Goal: Check status: Check status

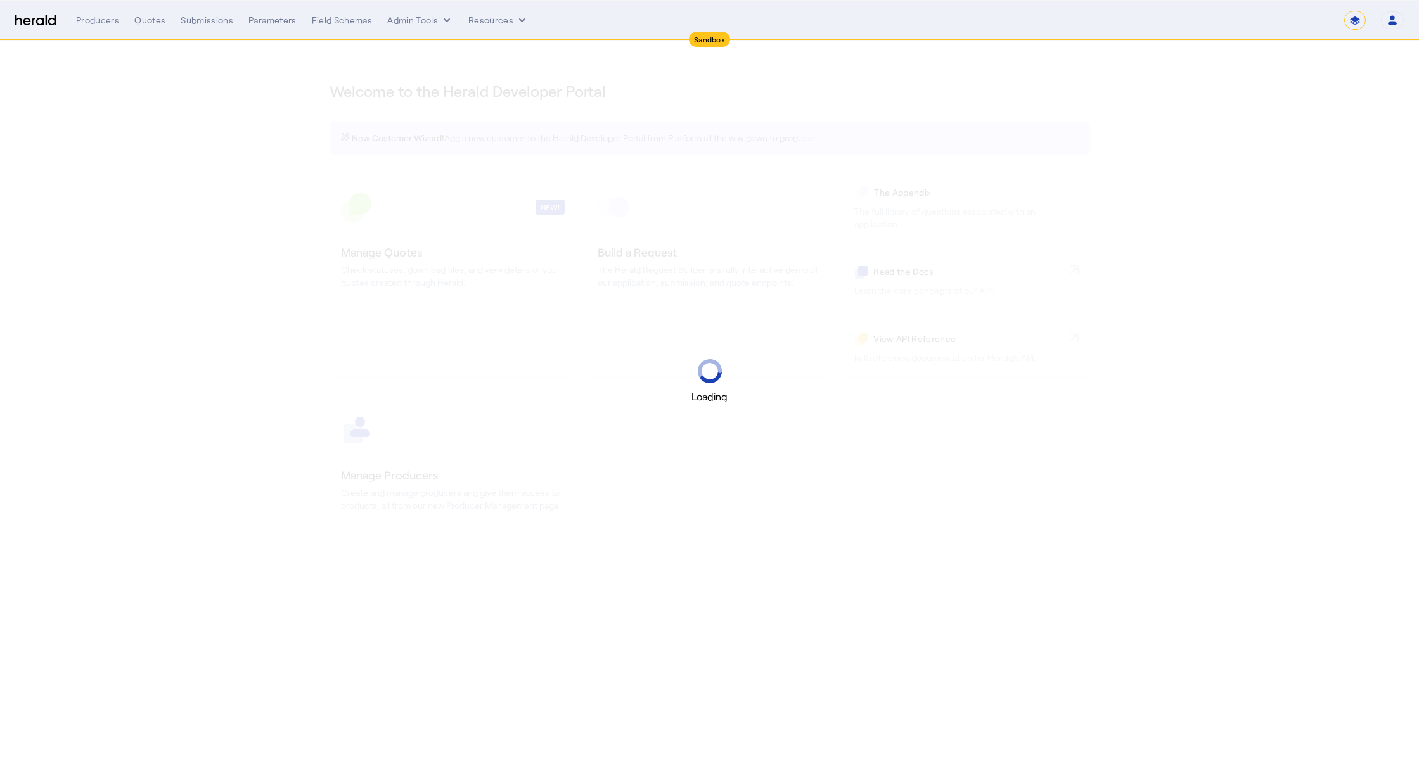
select select "*******"
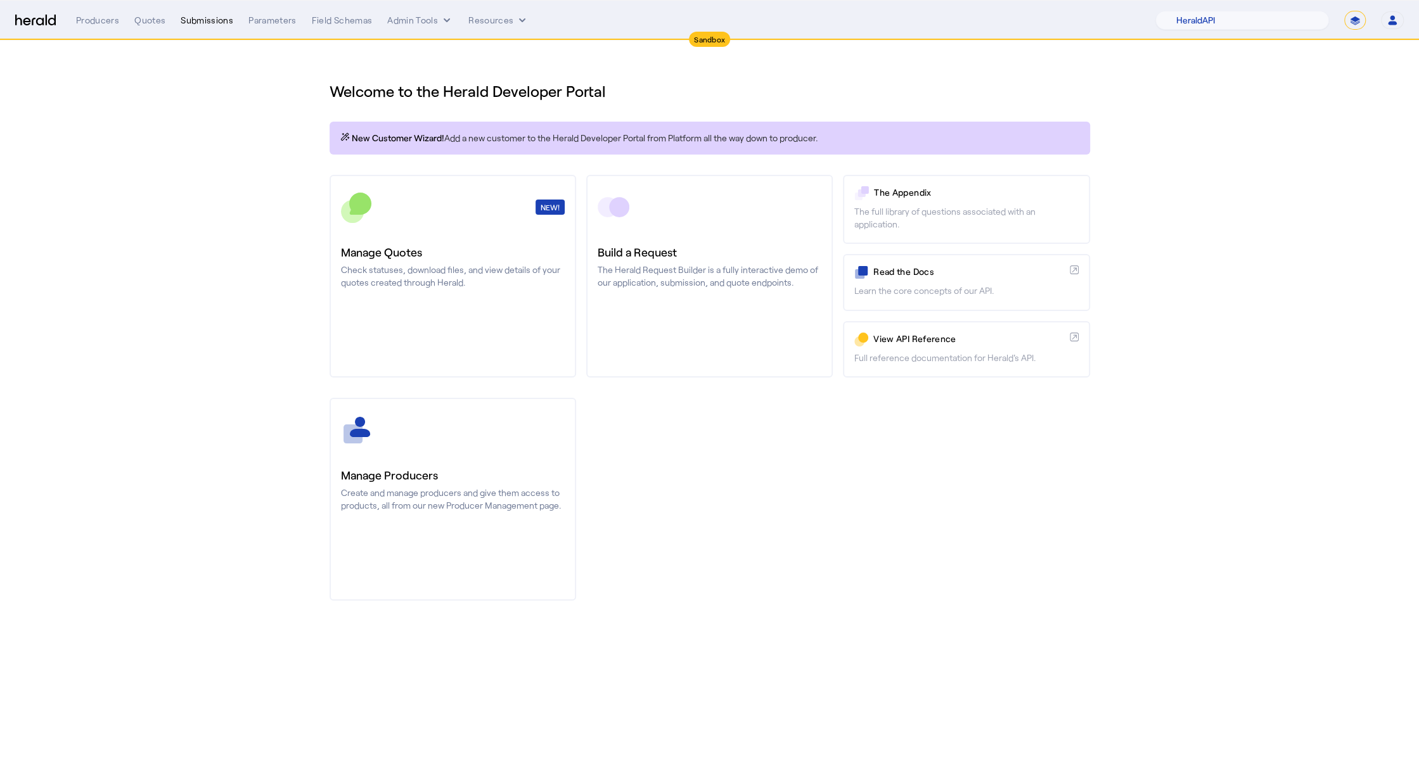
click at [186, 18] on div "Submissions" at bounding box center [207, 20] width 53 height 13
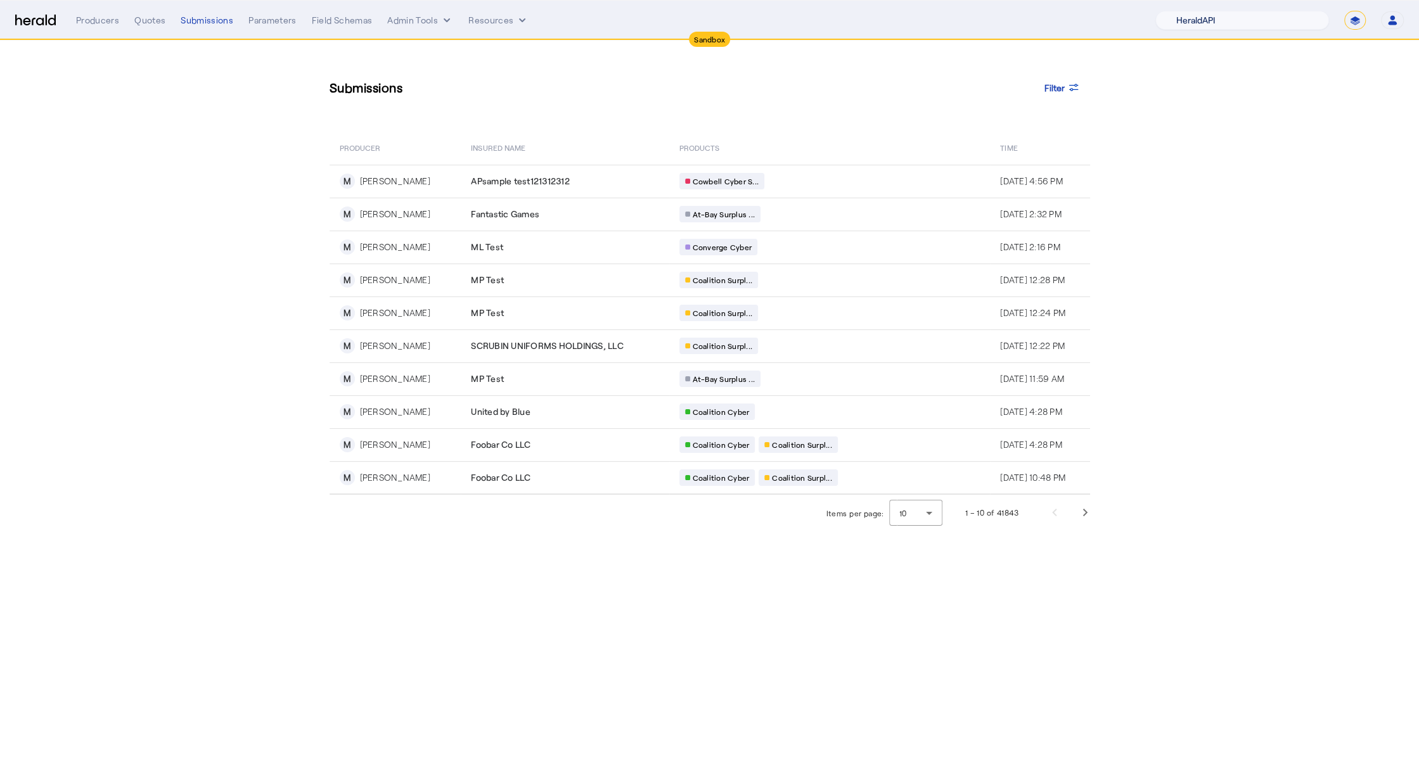
click at [1284, 17] on select "1Fort Acrisure Acturis Affinity Advisors Affinity Risk Agentero AmWins Anzen Ao…" at bounding box center [1242, 20] width 174 height 19
click at [1350, 25] on select "**********" at bounding box center [1355, 20] width 22 height 19
click at [1223, 20] on select "1Fort Acrisure Acturis Affinity Advisors Affinity Risk Agentero AmWins Anzen Ao…" at bounding box center [1242, 20] width 174 height 19
select select "pfm_z9k1_growthmill"
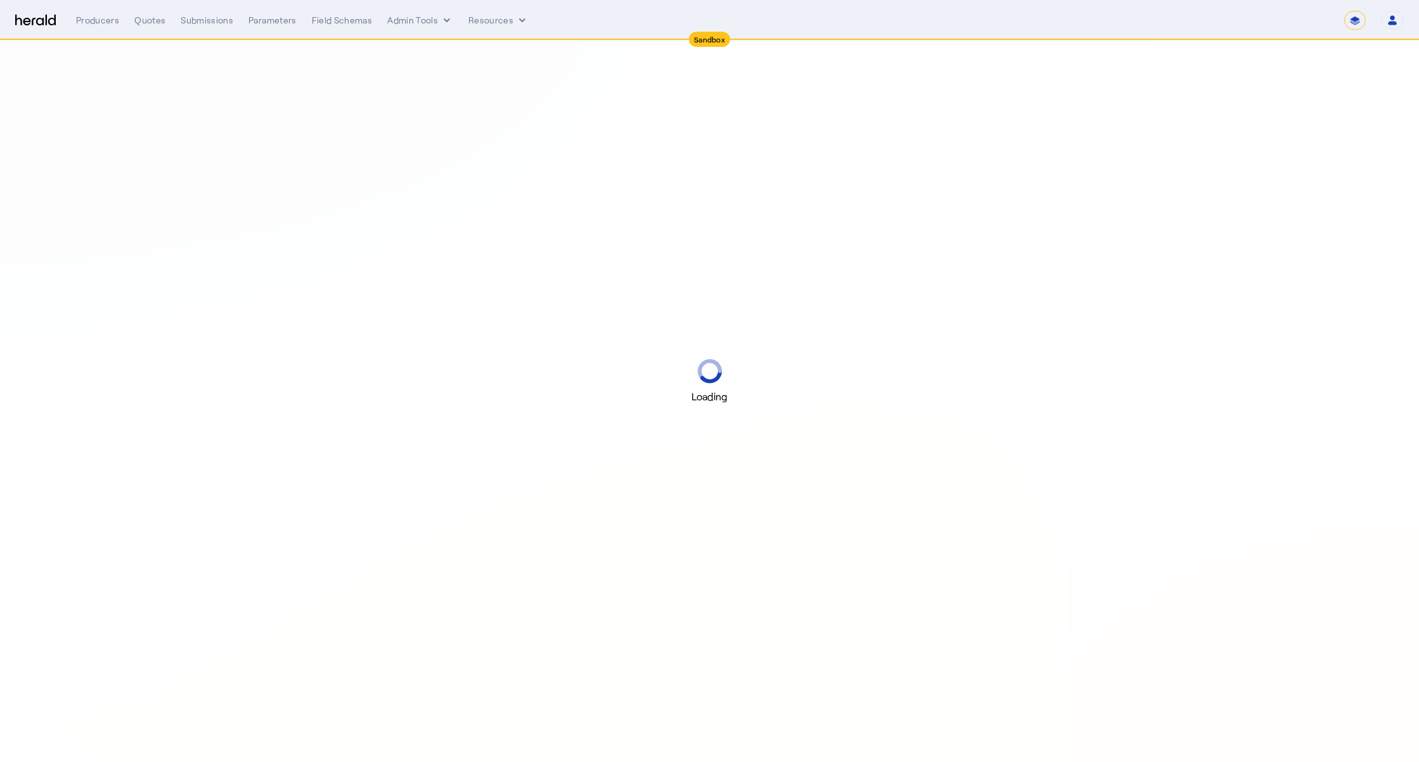
select select "*******"
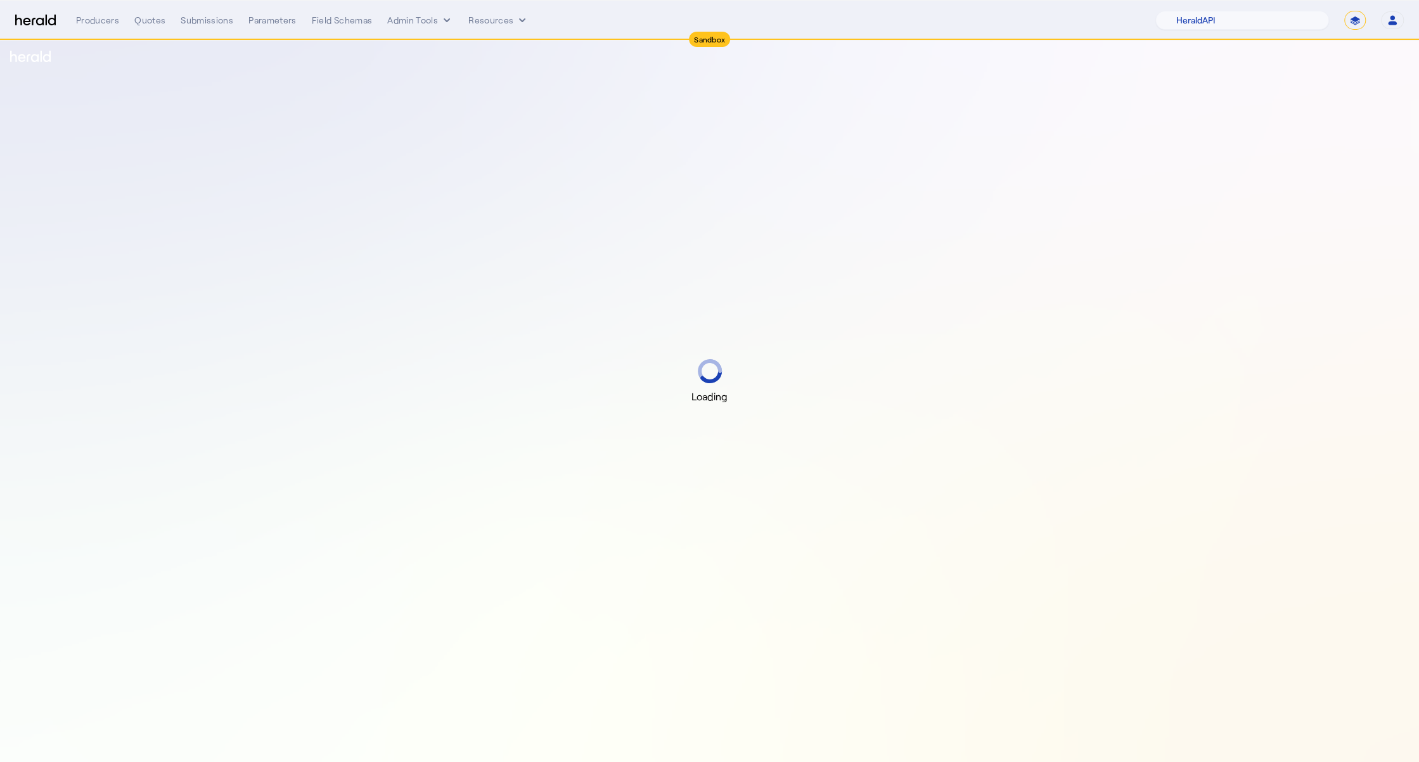
click at [1232, 8] on nav "Sandbox Menu Producers Quotes Submissions Parameters Field Schemas Admin Tools …" at bounding box center [709, 20] width 1419 height 39
click at [1232, 22] on select "1Fort Acrisure Acturis Affinity Advisors Affinity Risk Agentero AmWins Anzen Ao…" at bounding box center [1242, 20] width 174 height 19
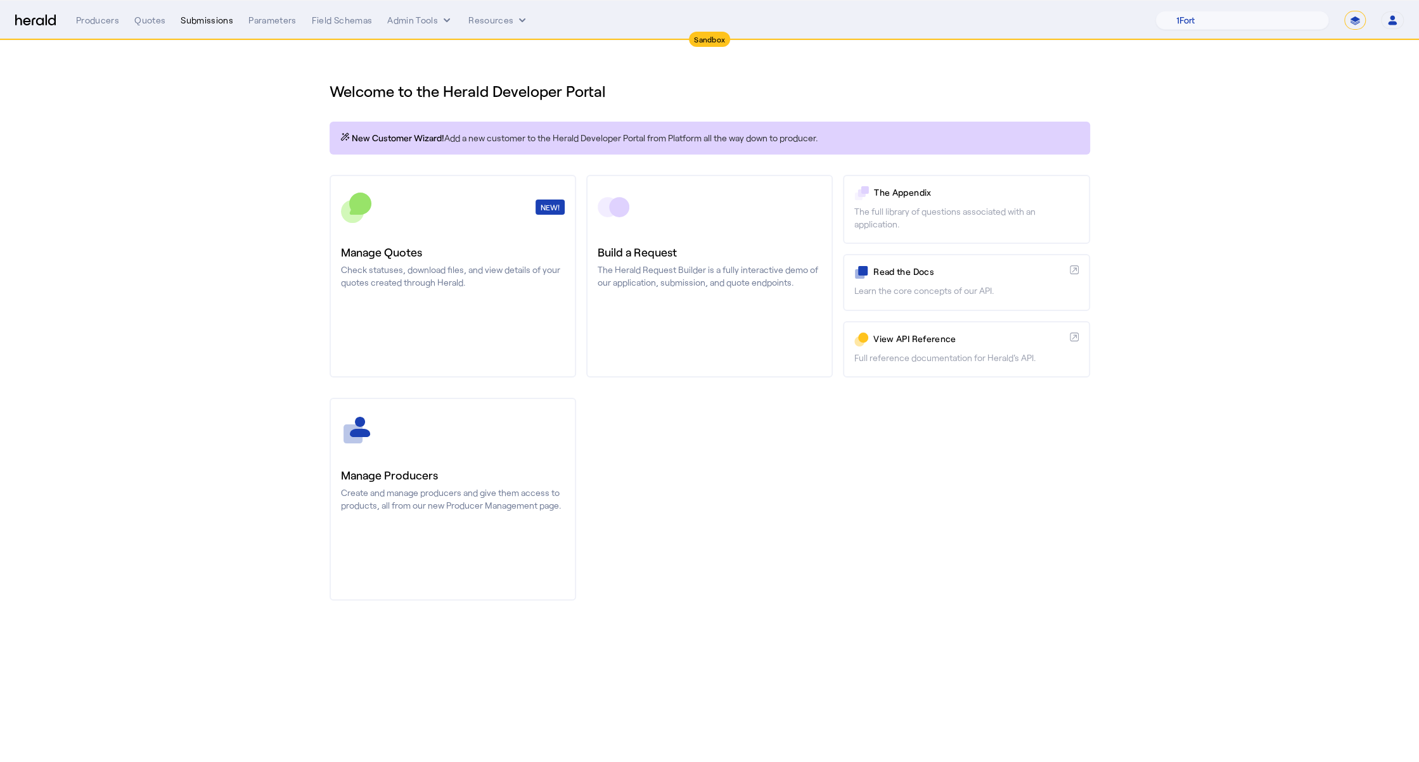
click at [207, 18] on div "Submissions" at bounding box center [207, 20] width 53 height 13
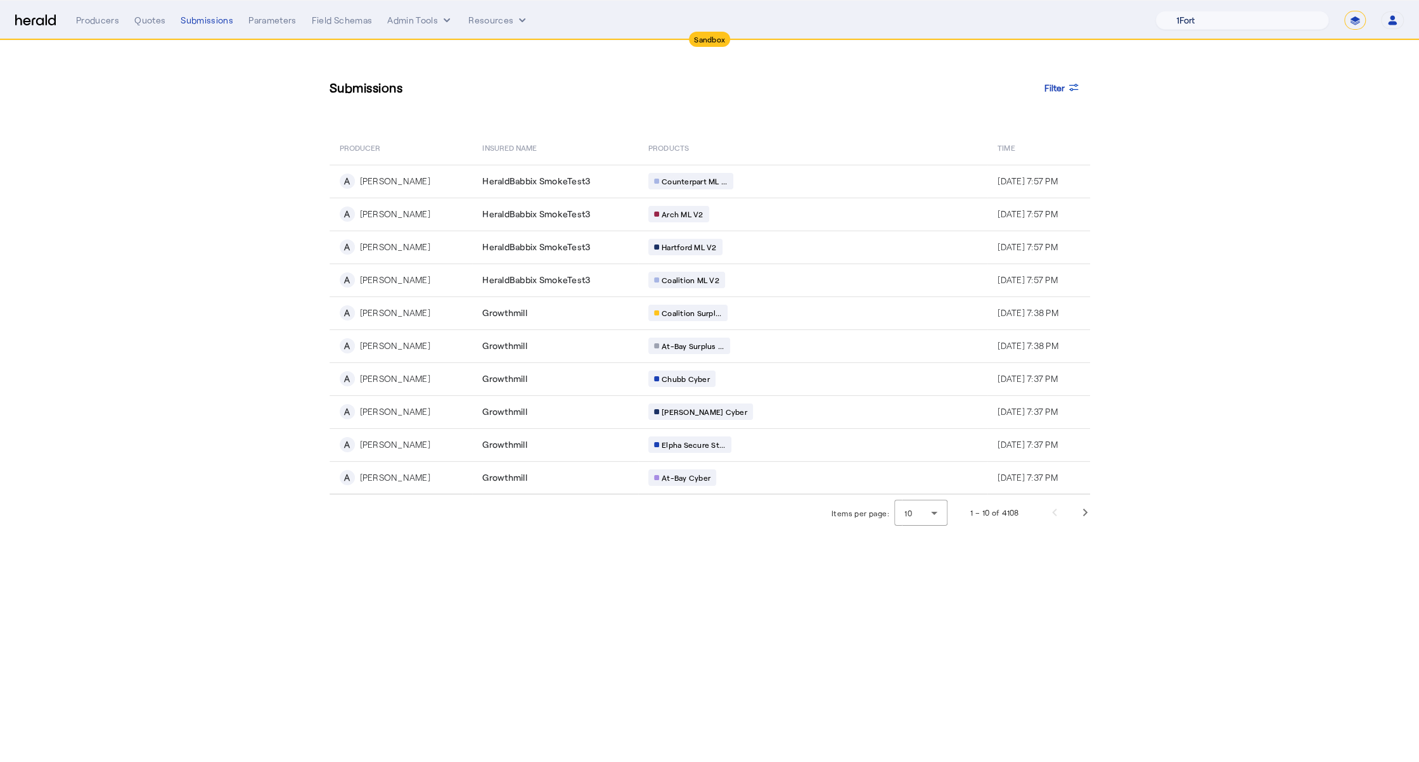
click at [1261, 14] on select "1Fort Acrisure Acturis Affinity Advisors Affinity Risk Agentero AmWins Anzen Ao…" at bounding box center [1242, 20] width 174 height 19
click at [1218, 19] on select "1Fort Acrisure Acturis Affinity Advisors Affinity Risk Agentero AmWins Anzen Ao…" at bounding box center [1242, 20] width 174 height 19
select select "pfm_het1_herald_envoy"
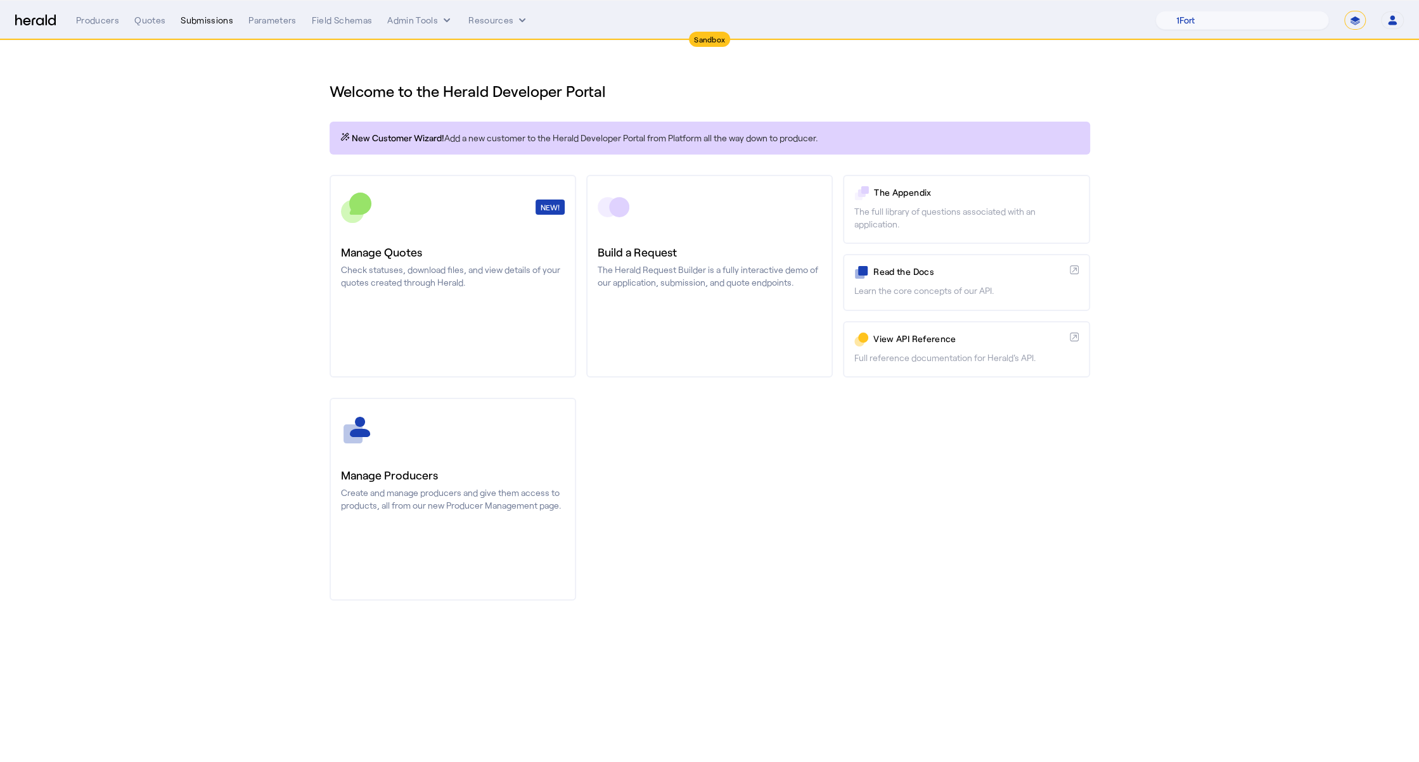
click at [214, 15] on div "Submissions" at bounding box center [207, 20] width 53 height 13
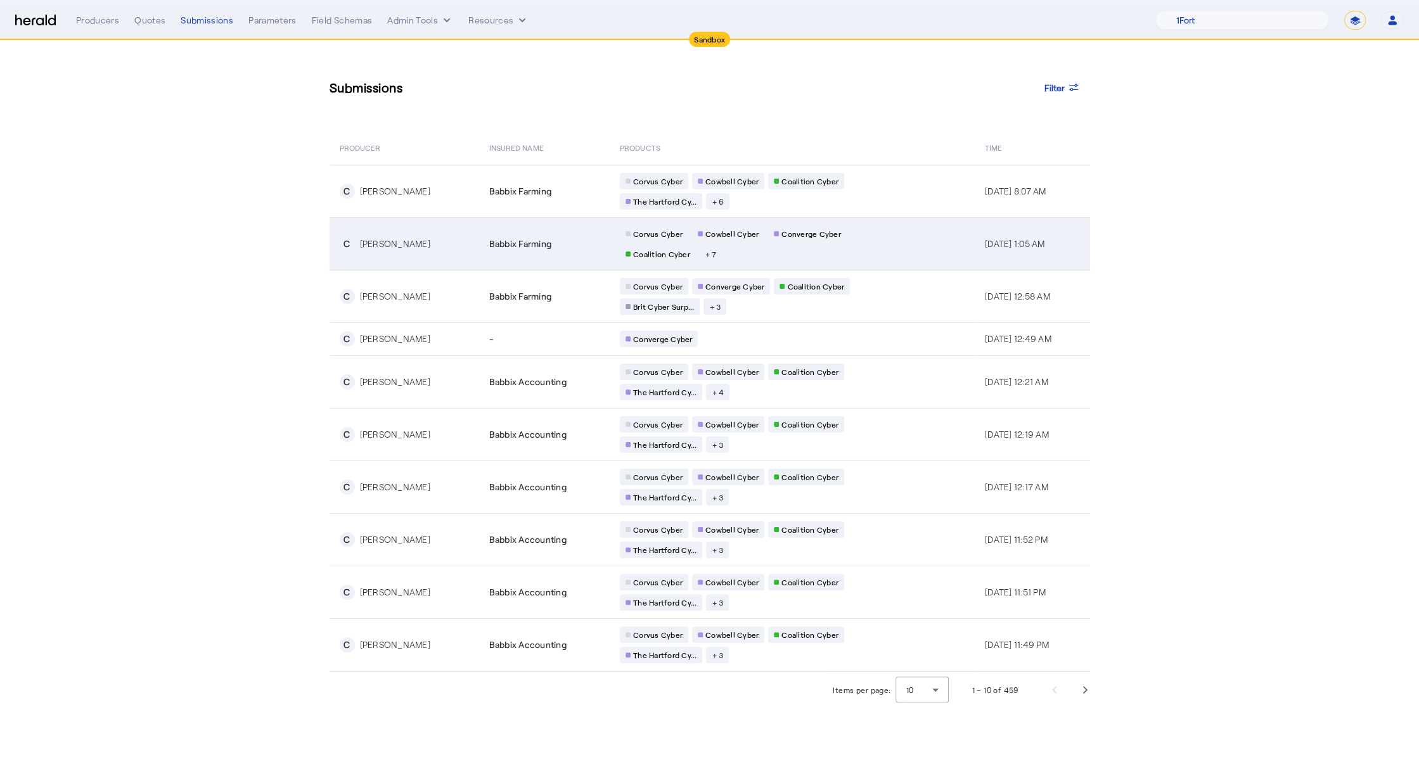
click at [515, 245] on span "Babbix Farming" at bounding box center [520, 244] width 63 height 13
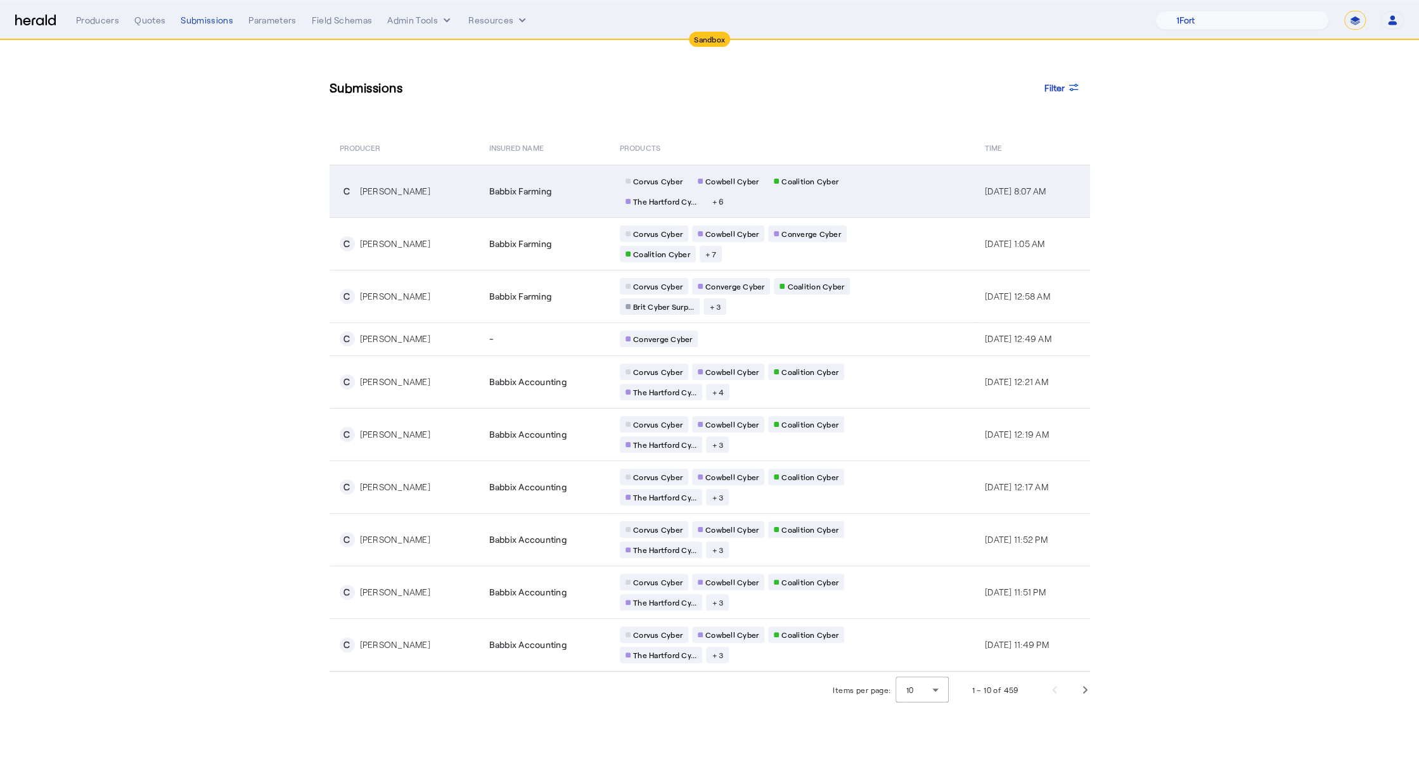
click at [517, 174] on td "Babbix Farming" at bounding box center [544, 191] width 131 height 53
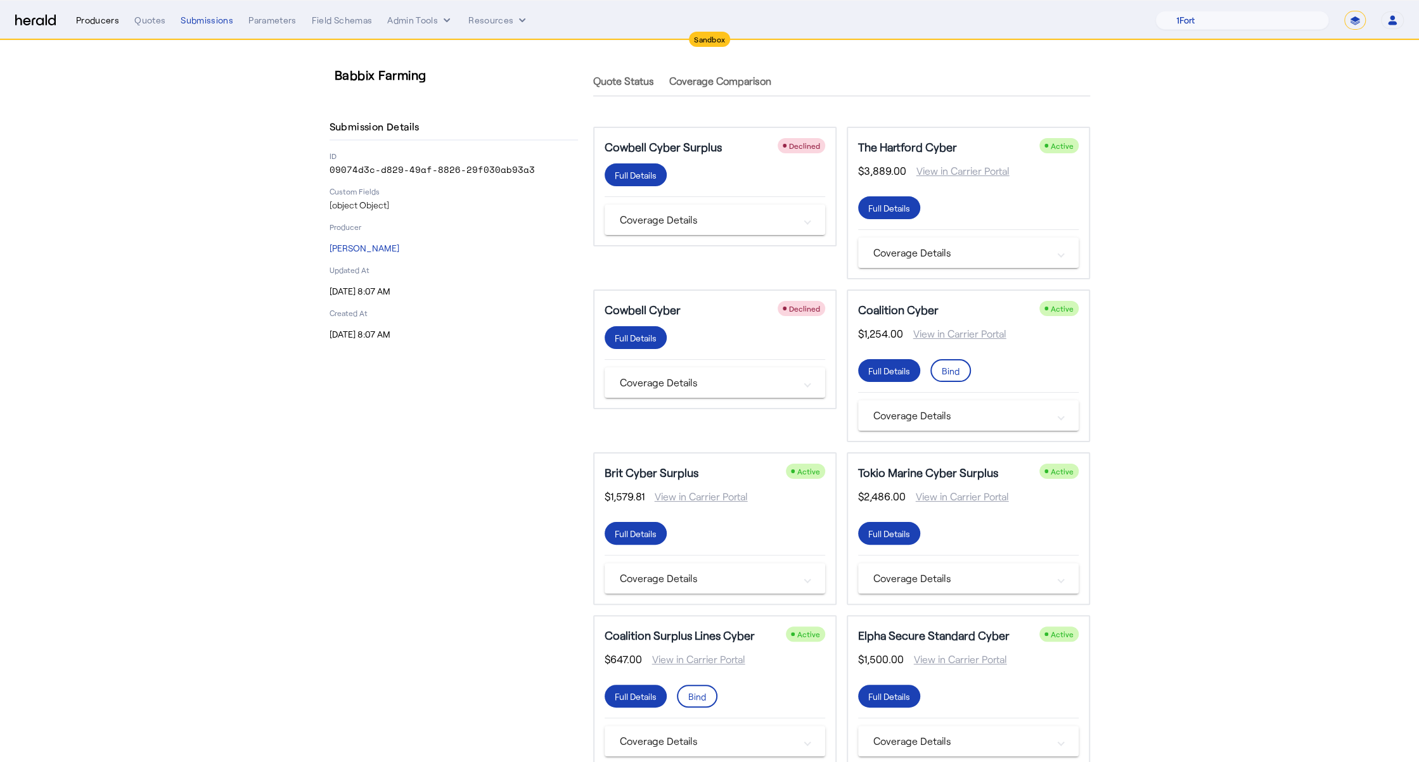
click at [93, 22] on div "Producers" at bounding box center [97, 20] width 43 height 13
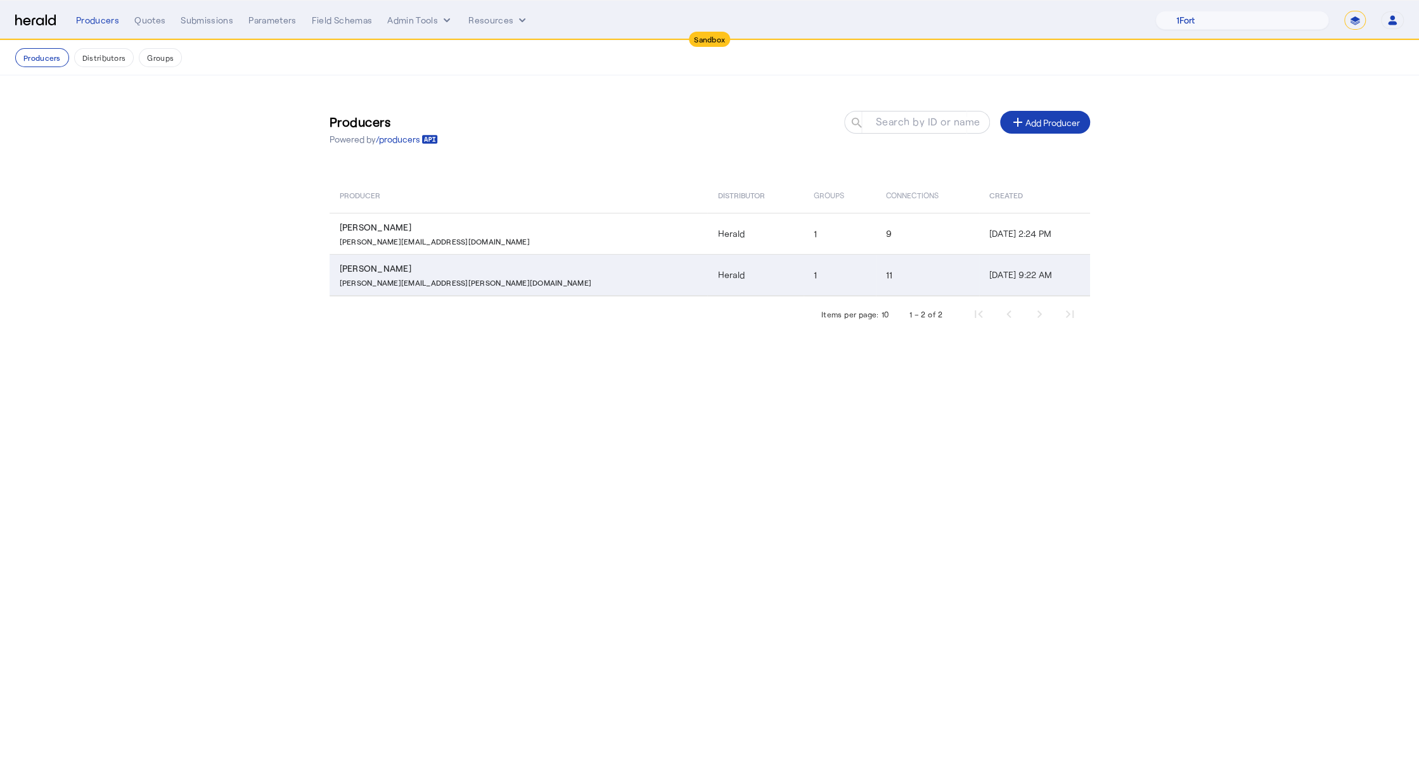
click at [439, 271] on div "Charles Babbage" at bounding box center [521, 268] width 363 height 13
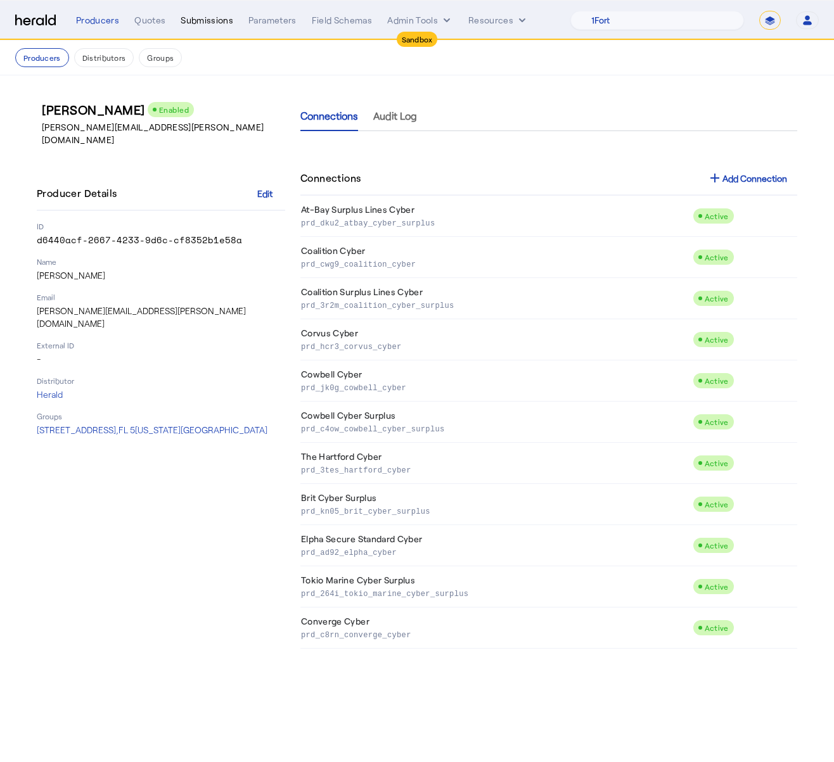
click at [202, 17] on div "Submissions" at bounding box center [207, 20] width 53 height 13
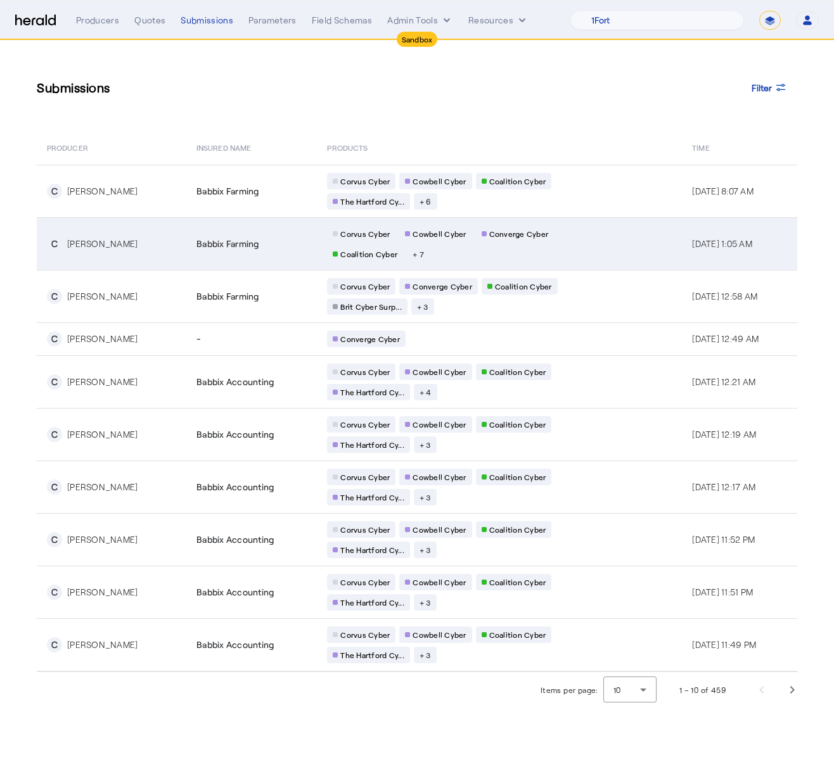
click at [251, 252] on td "Babbix Farming" at bounding box center [251, 243] width 131 height 53
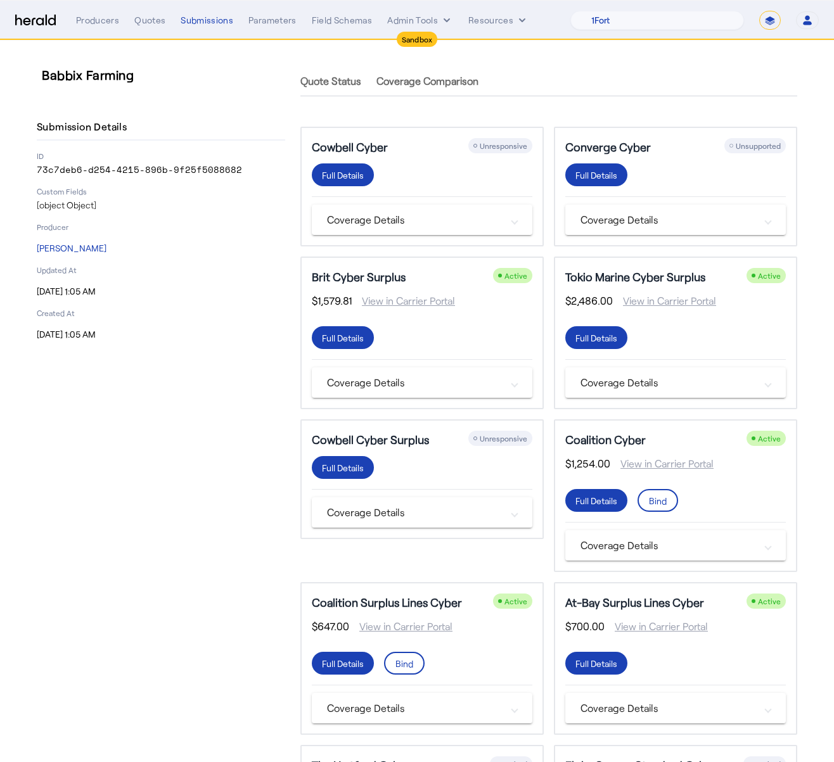
scroll to position [256, 0]
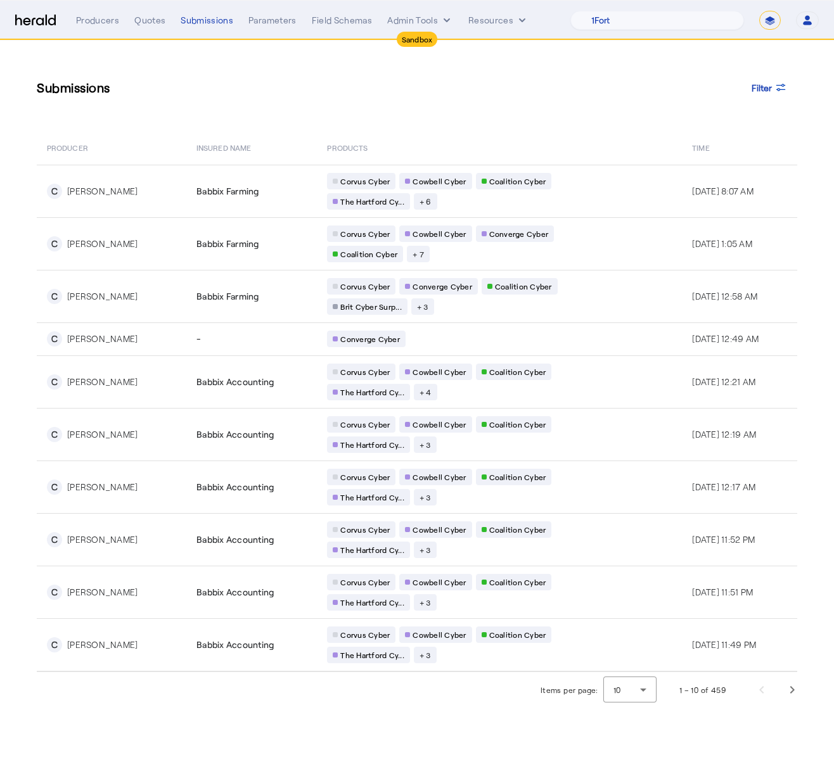
click at [340, 176] on span "Corvus Cyber" at bounding box center [364, 181] width 49 height 10
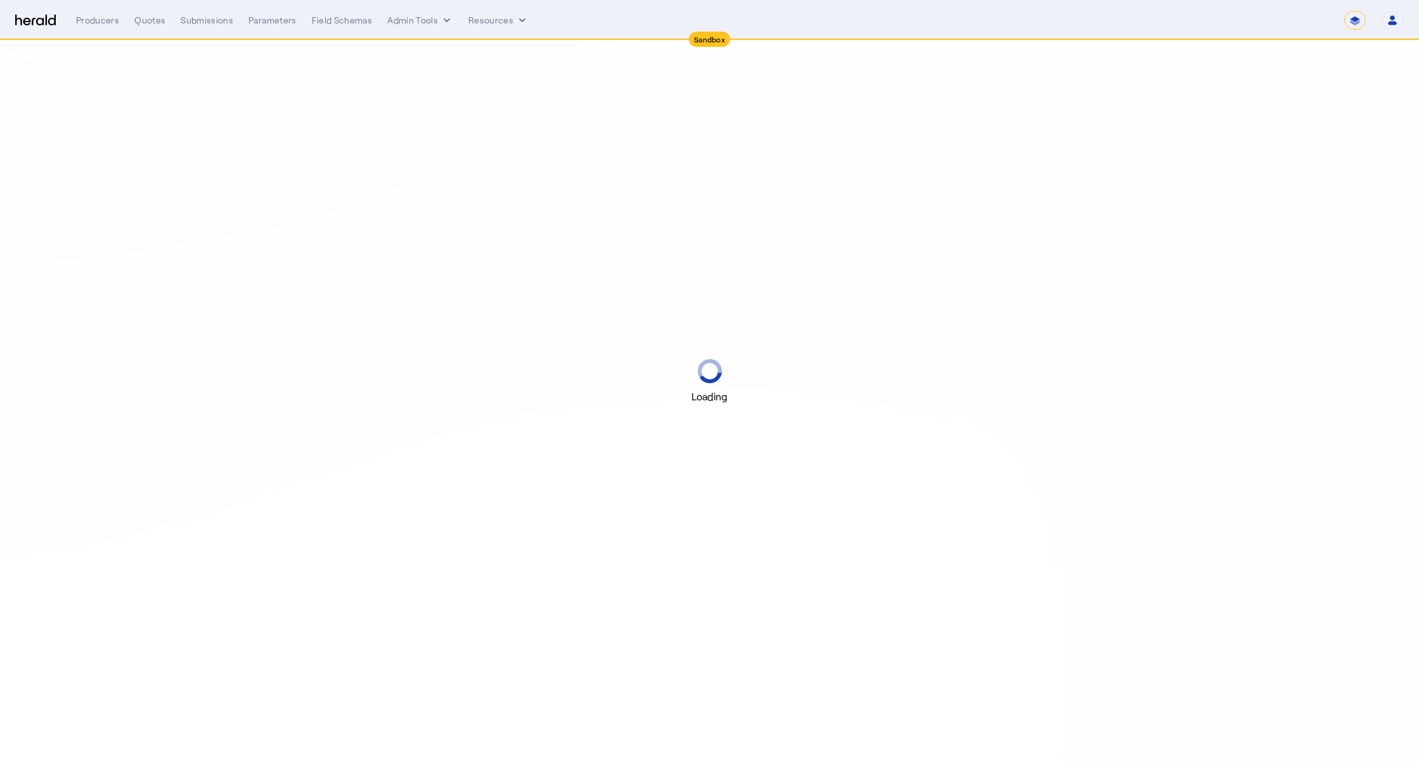
select select "*******"
select select "pfm_2v8p_herald_api"
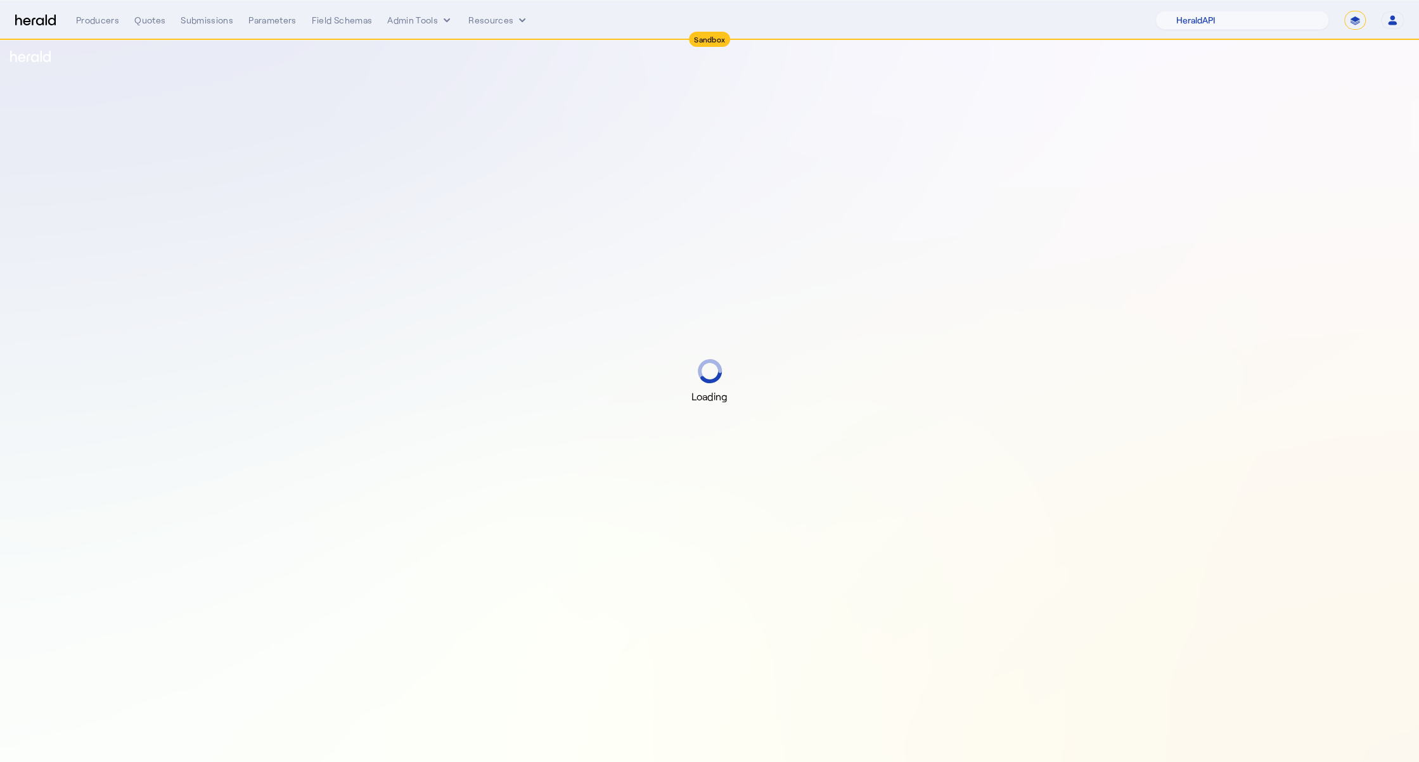
click at [1320, 6] on nav "Sandbox Menu Producers Quotes Submissions Parameters Field Schemas Admin Tools …" at bounding box center [709, 20] width 1419 height 39
click at [1307, 17] on select "1Fort Acrisure Acturis Affinity Advisors Affinity Risk Agentero AmWins Anzen Ao…" at bounding box center [1242, 20] width 174 height 19
click at [1354, 25] on select "**********" at bounding box center [1355, 20] width 22 height 19
select select "**********"
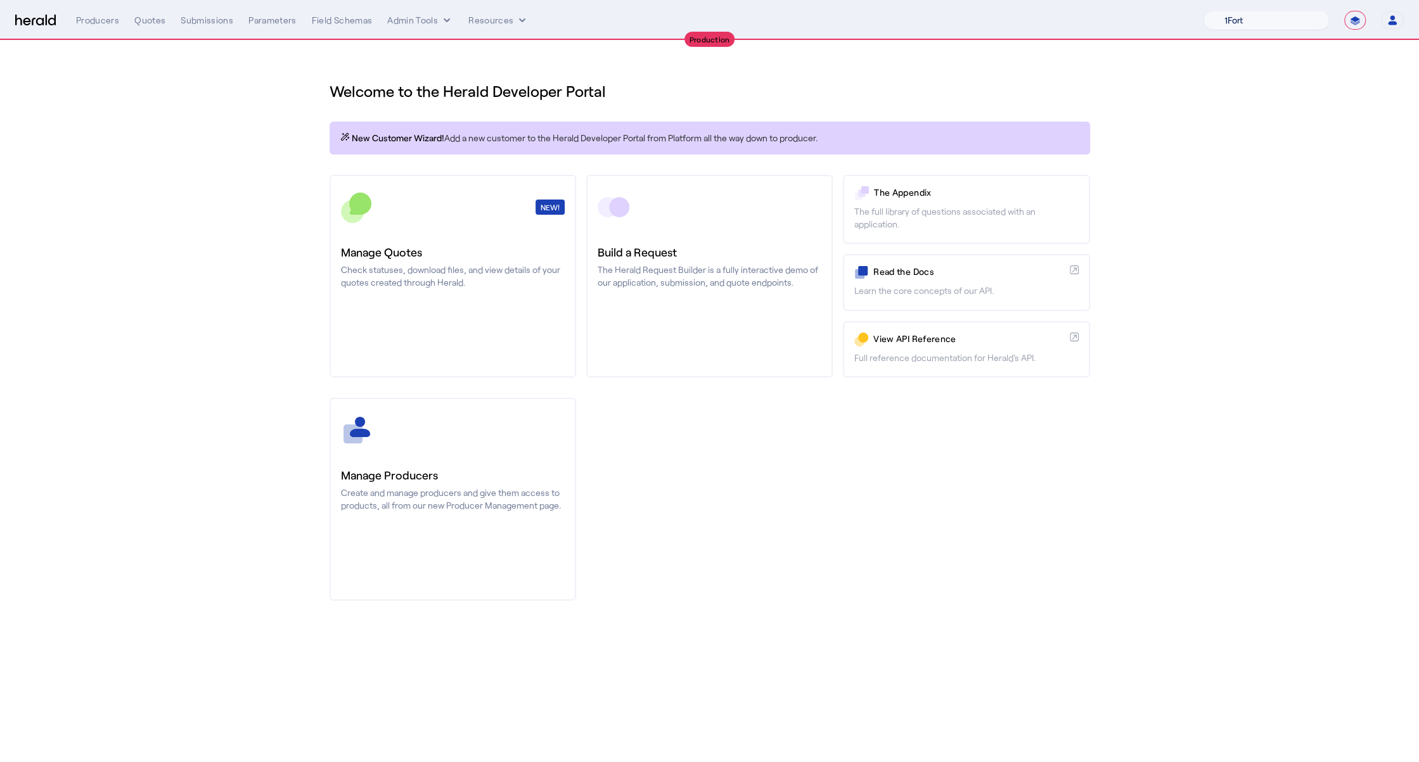
click at [1302, 16] on select "1Fort Affinity Risk [PERSON_NAME] [PERSON_NAME] CRC Campus Coverage Citadel Fif…" at bounding box center [1266, 20] width 125 height 19
select select "pfm_z9k1_growthmill"
click at [105, 20] on div "You are now impersonating the Growthmill platform." at bounding box center [709, 381] width 1419 height 762
click at [103, 17] on div "You are now impersonating the Growthmill platform." at bounding box center [709, 381] width 1419 height 762
click at [98, 25] on div "Producers" at bounding box center [97, 20] width 43 height 13
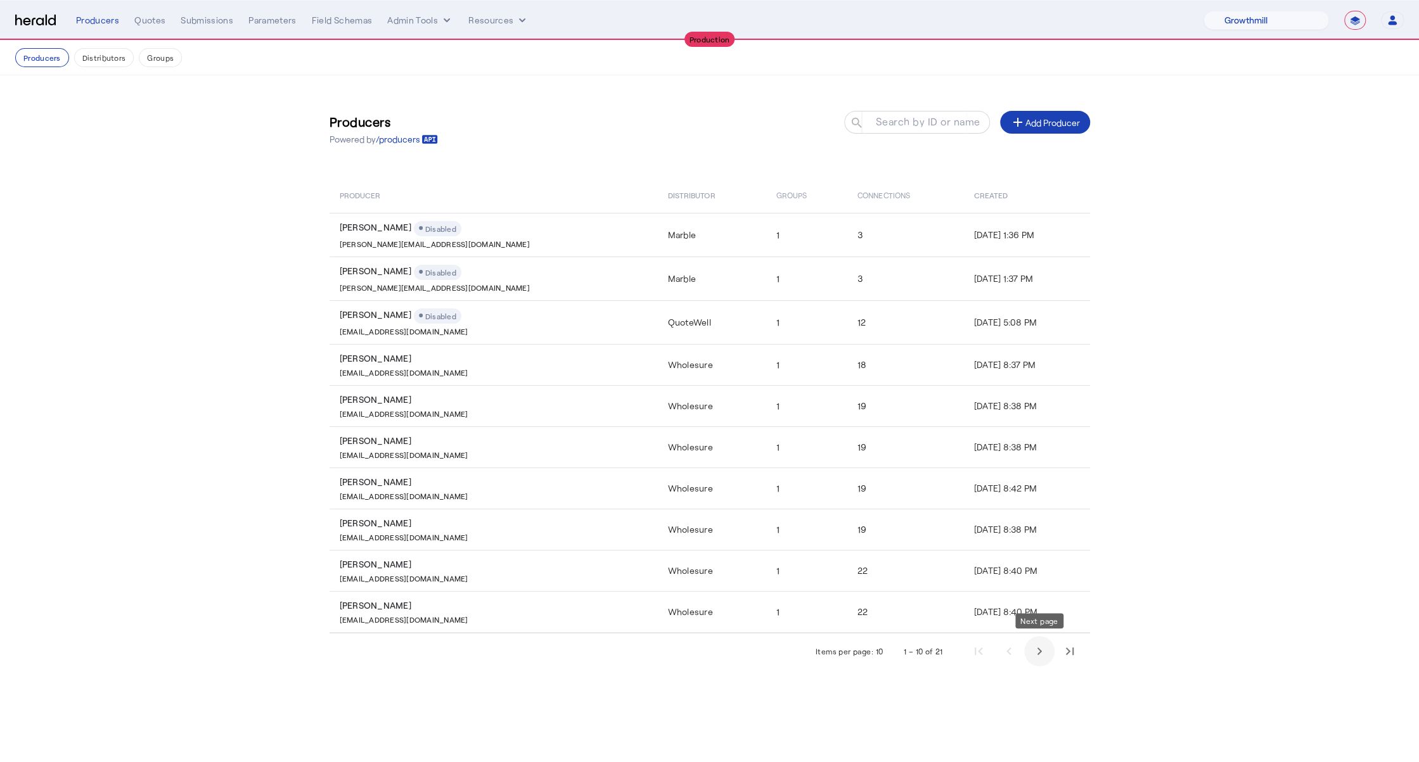
click at [1036, 646] on span "Next page" at bounding box center [1039, 651] width 30 height 30
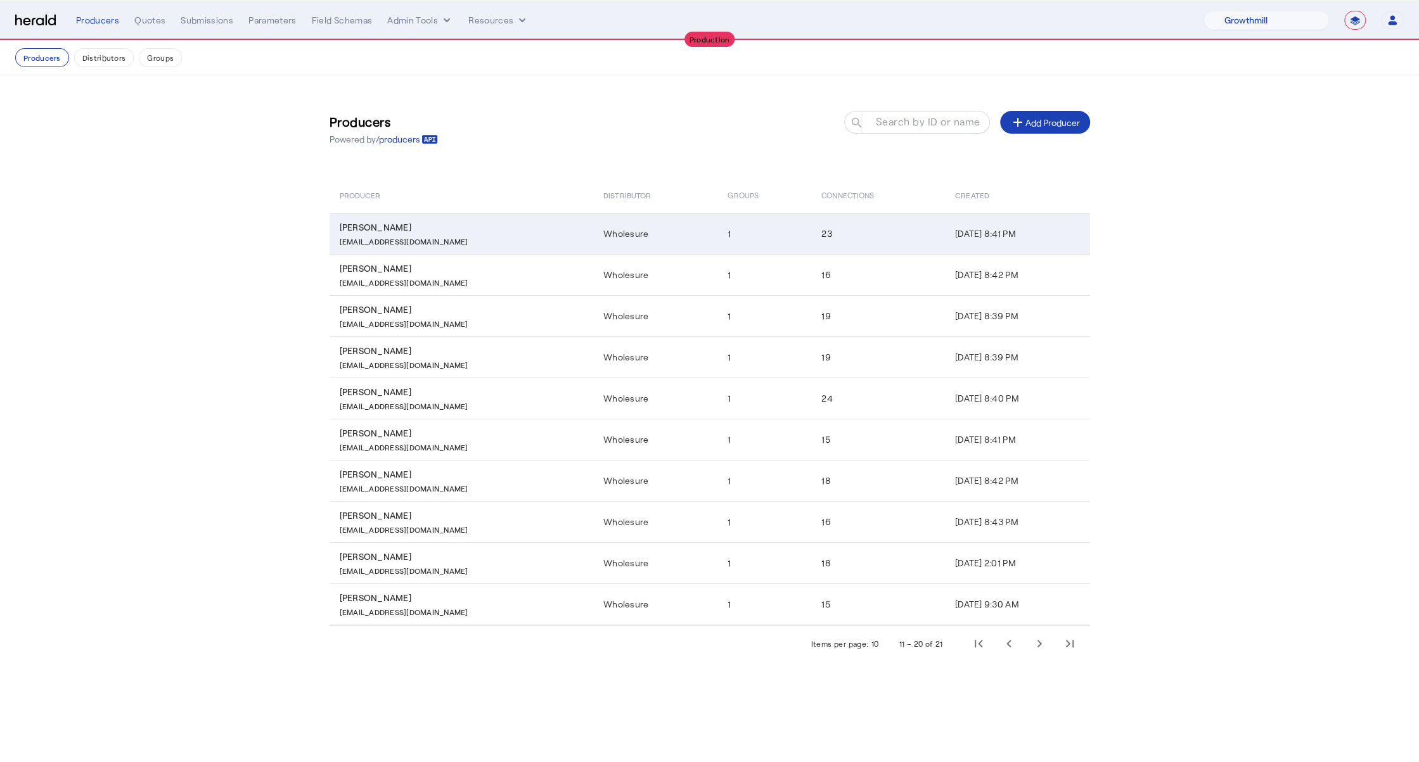
click at [394, 234] on p "[EMAIL_ADDRESS][DOMAIN_NAME]" at bounding box center [404, 240] width 129 height 13
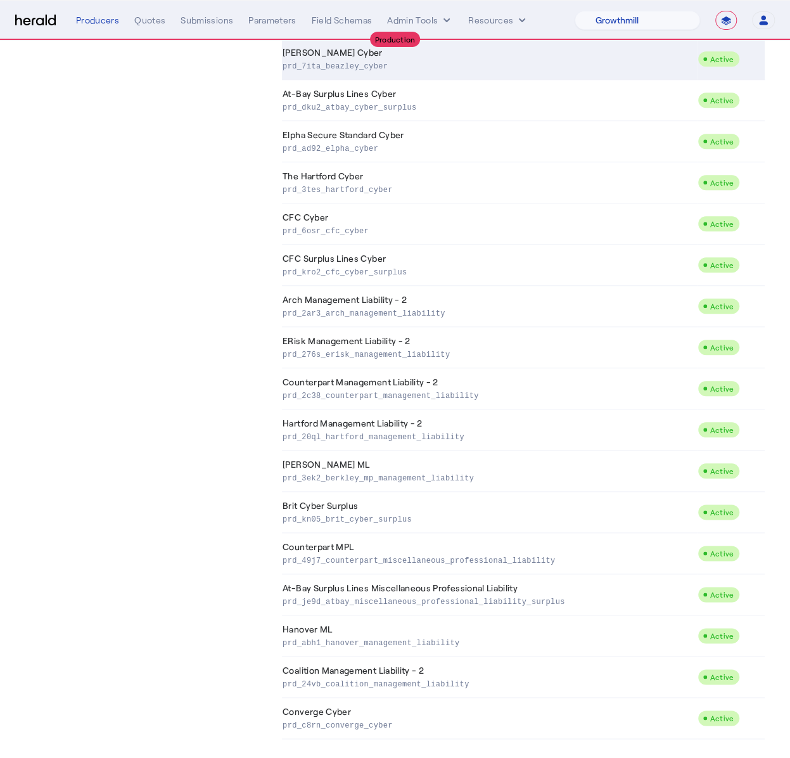
scroll to position [399, 0]
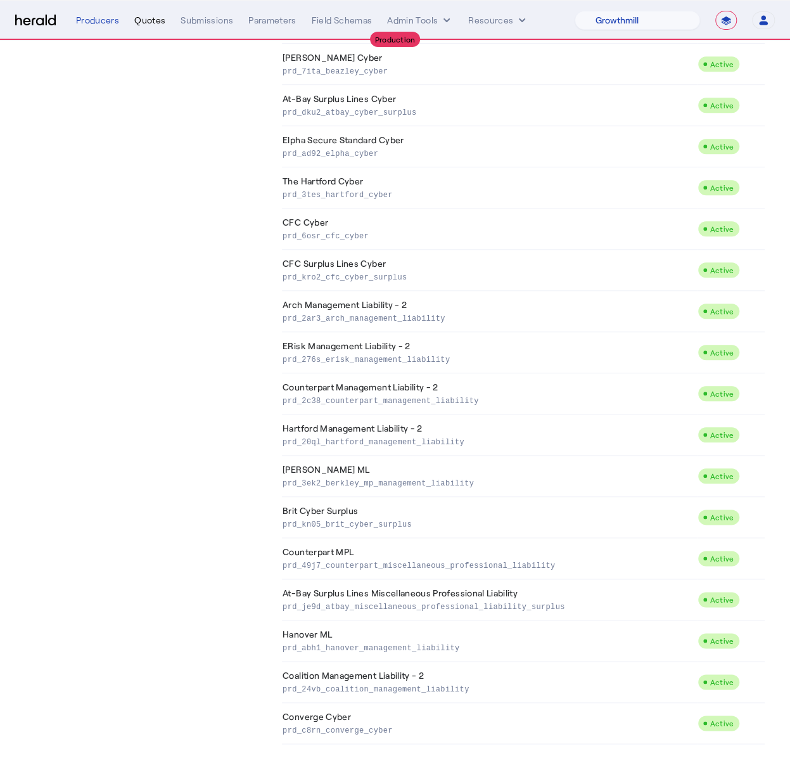
click at [151, 16] on div "Quotes" at bounding box center [149, 20] width 31 height 13
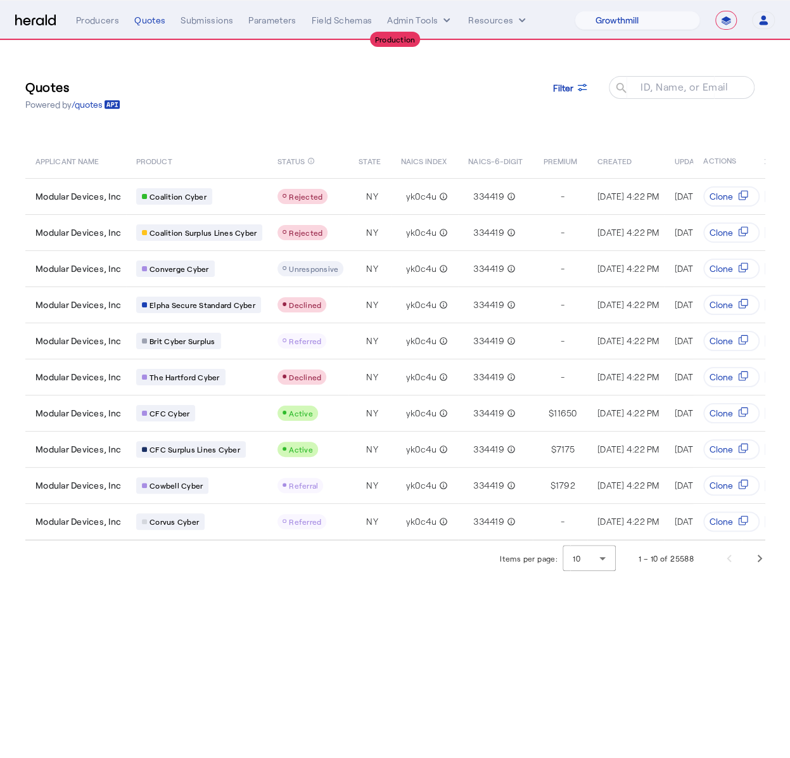
click at [172, 16] on div "Producers Quotes Submissions Parameters Field Schemas Admin Tools Resources" at bounding box center [325, 20] width 499 height 13
click at [213, 16] on div "Submissions" at bounding box center [207, 20] width 53 height 13
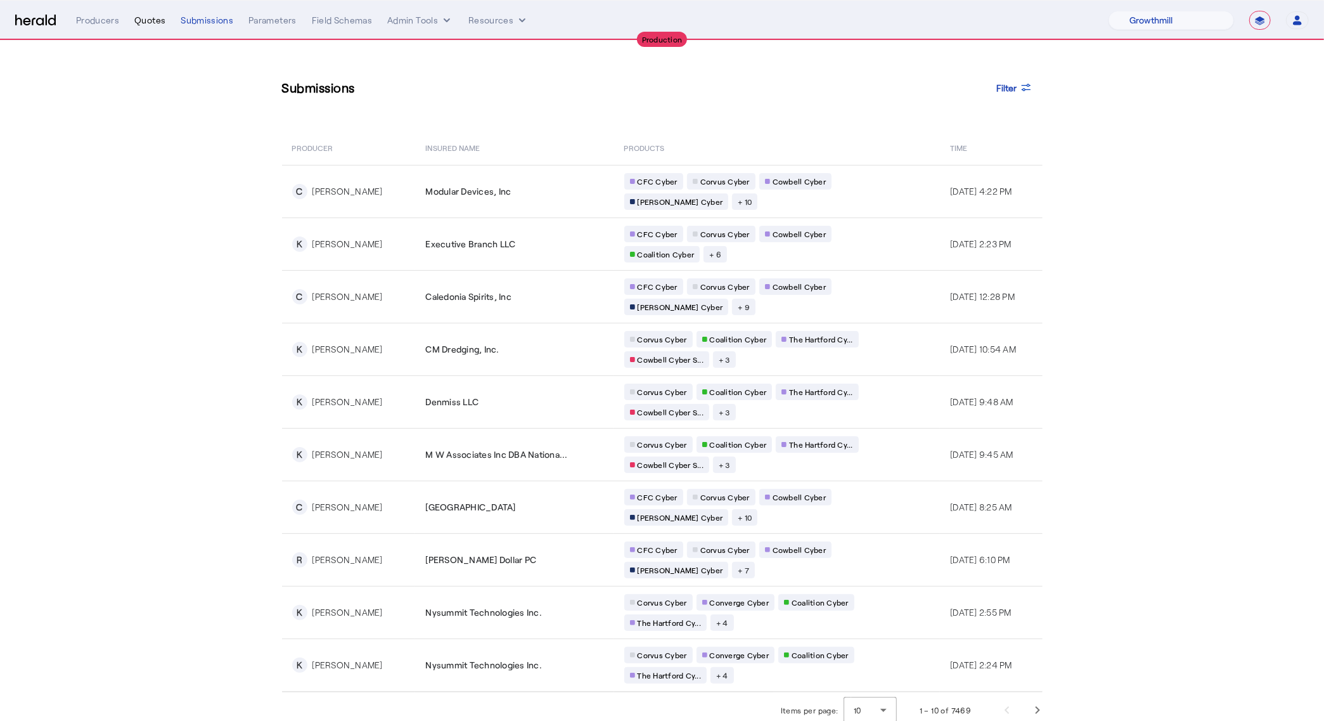
click at [148, 21] on div "Quotes" at bounding box center [149, 20] width 31 height 13
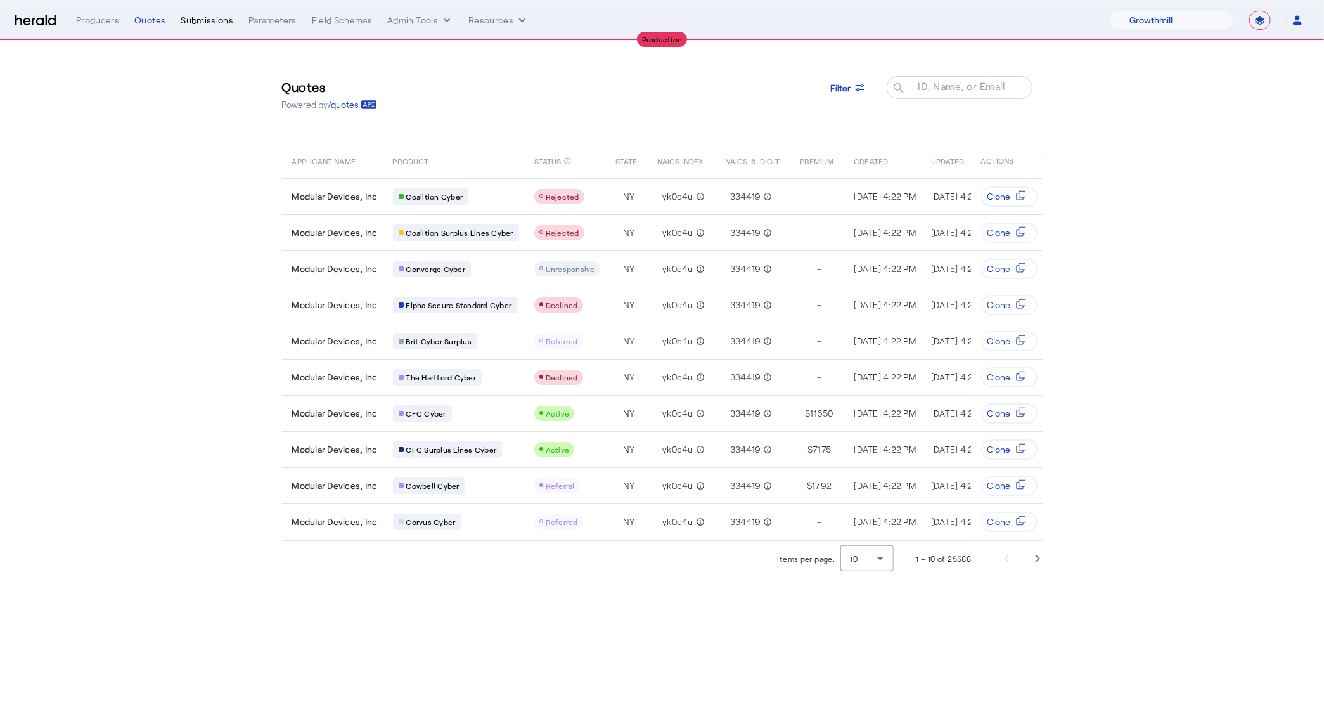
click at [205, 20] on div "Submissions" at bounding box center [207, 20] width 53 height 13
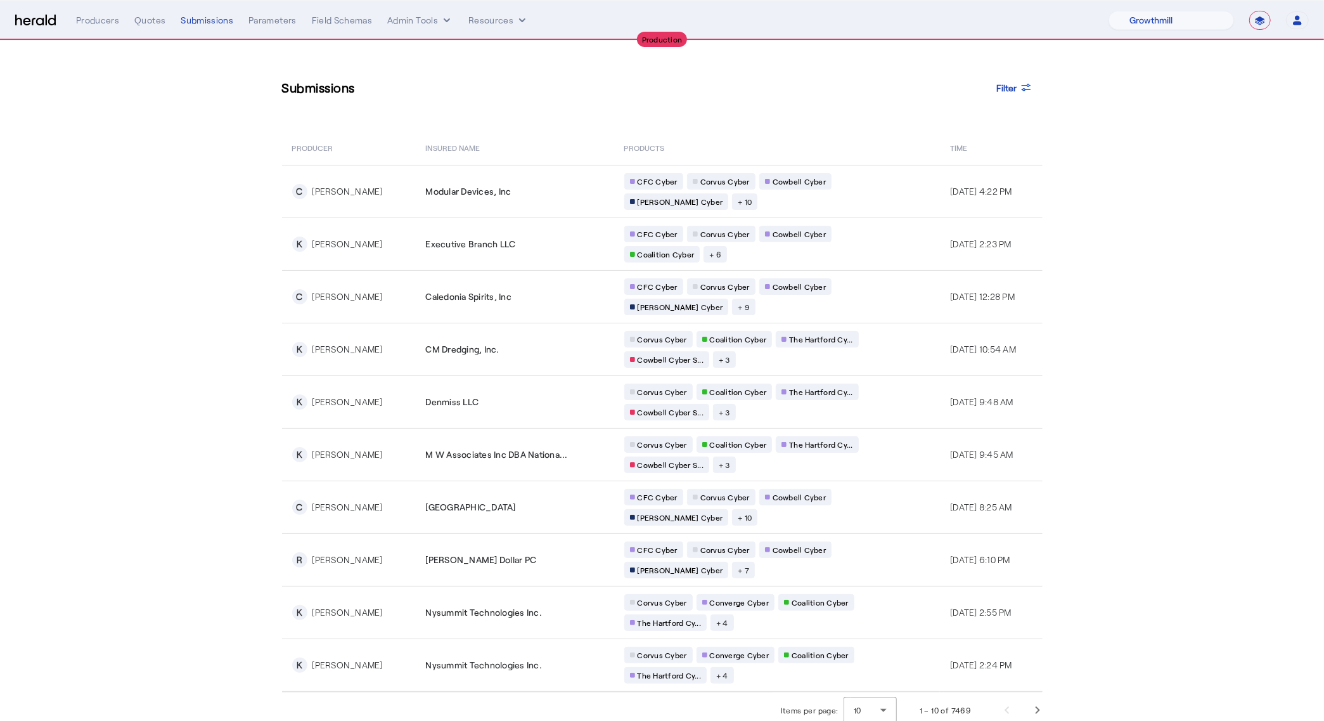
click at [126, 22] on div "Producers Quotes Submissions Parameters Field Schemas Admin Tools Resources" at bounding box center [592, 20] width 1032 height 13
click at [215, 24] on div "Submissions" at bounding box center [207, 20] width 53 height 13
click at [140, 22] on div "Quotes" at bounding box center [149, 20] width 31 height 13
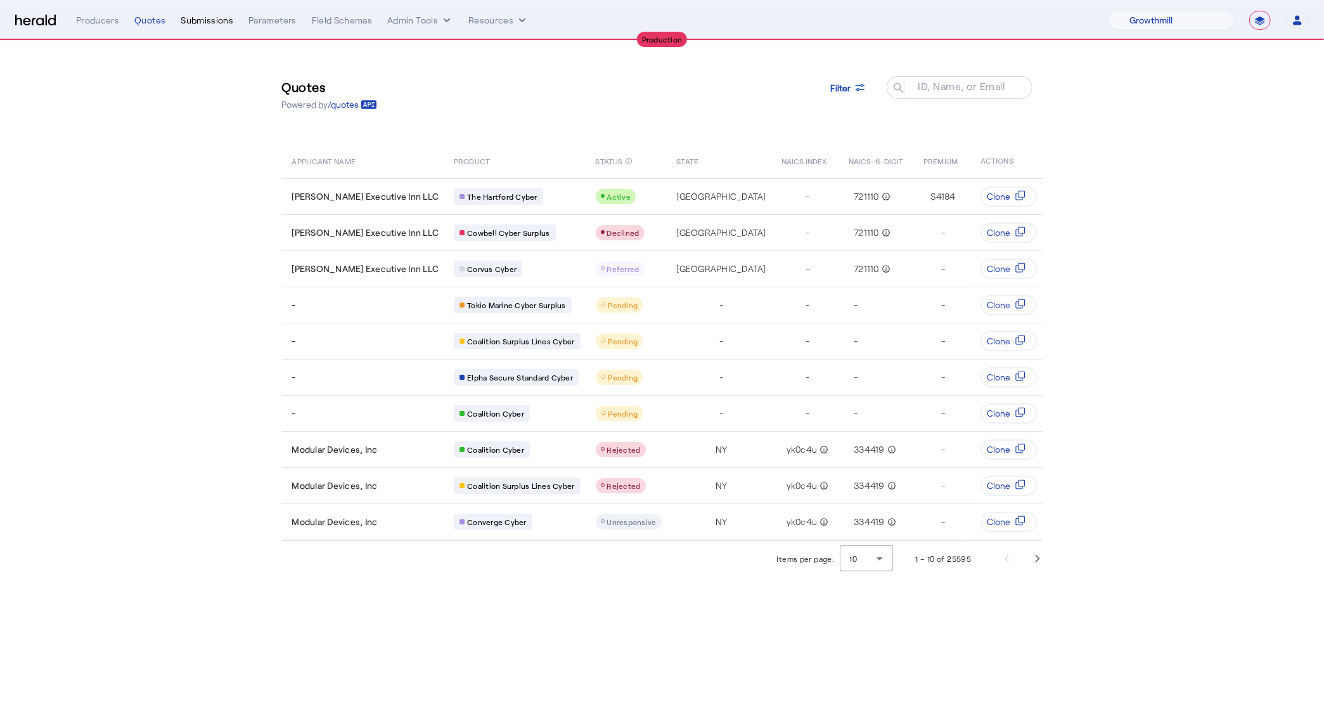
click at [217, 20] on div "Submissions" at bounding box center [207, 20] width 53 height 13
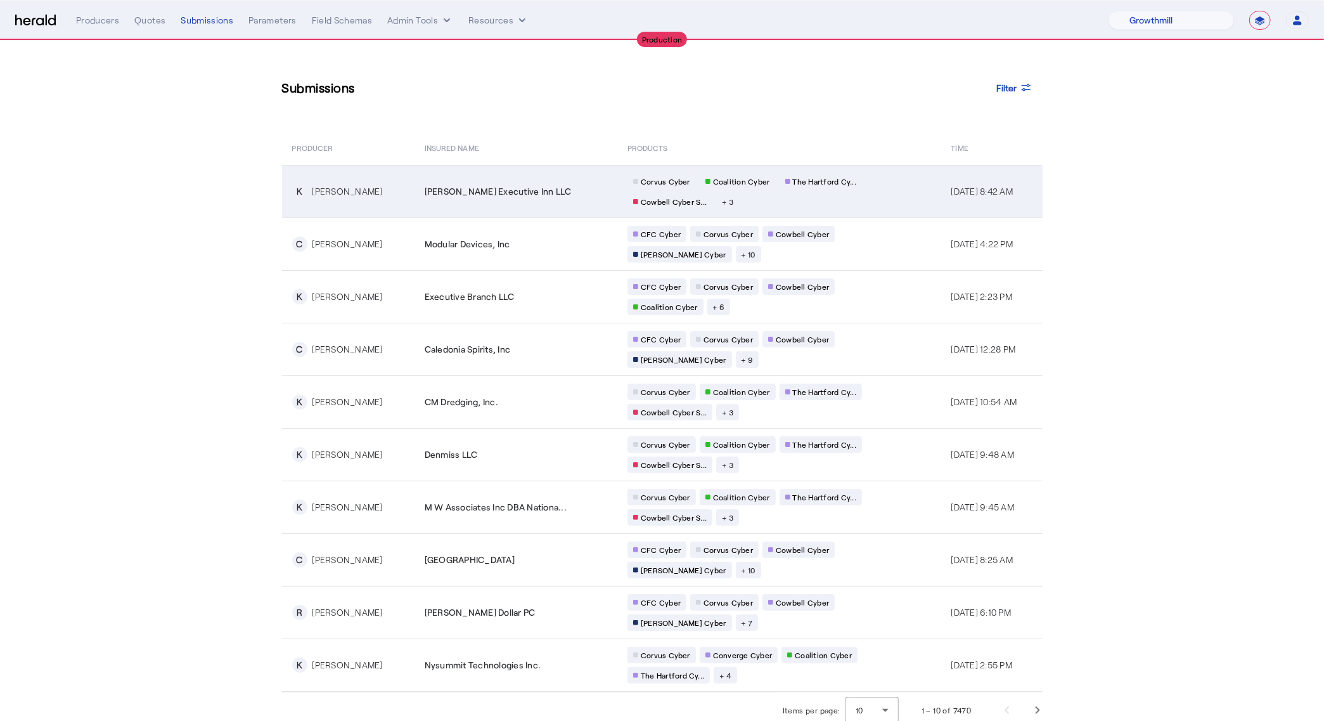
click at [339, 186] on div "[PERSON_NAME]" at bounding box center [347, 191] width 70 height 13
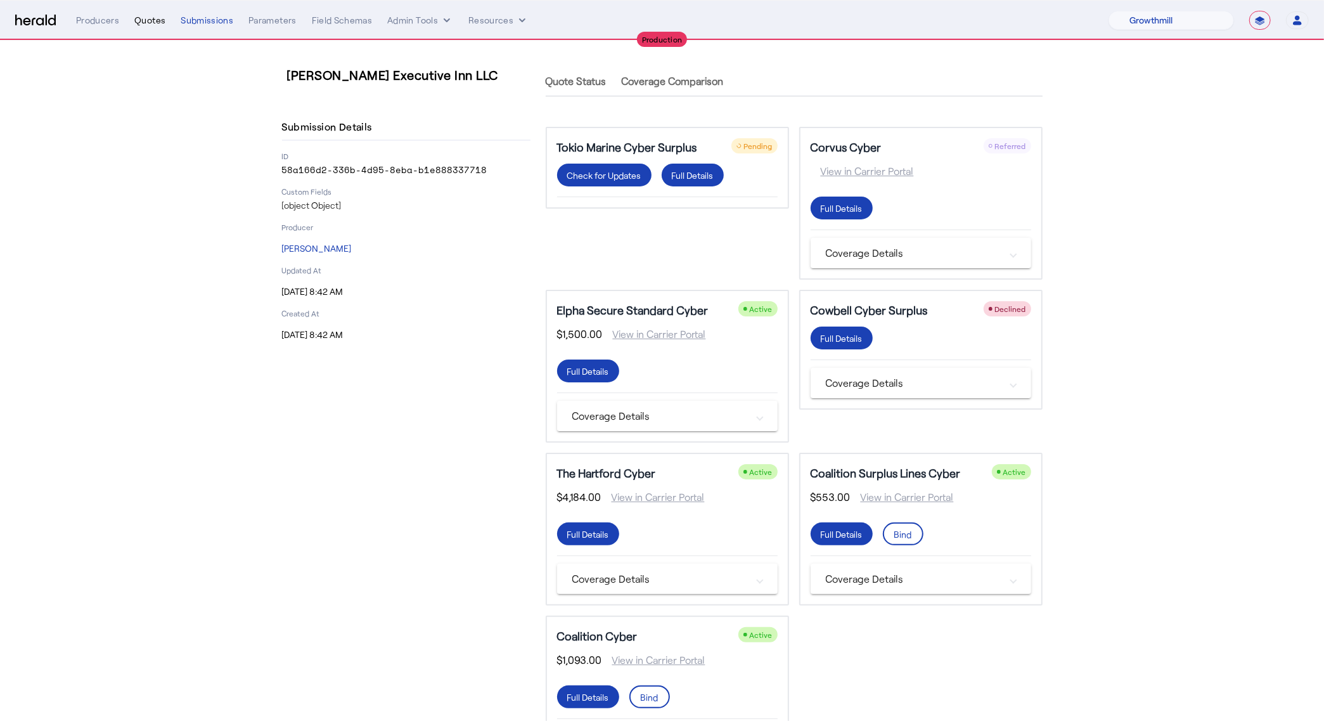
click at [144, 25] on div "Quotes" at bounding box center [149, 20] width 31 height 13
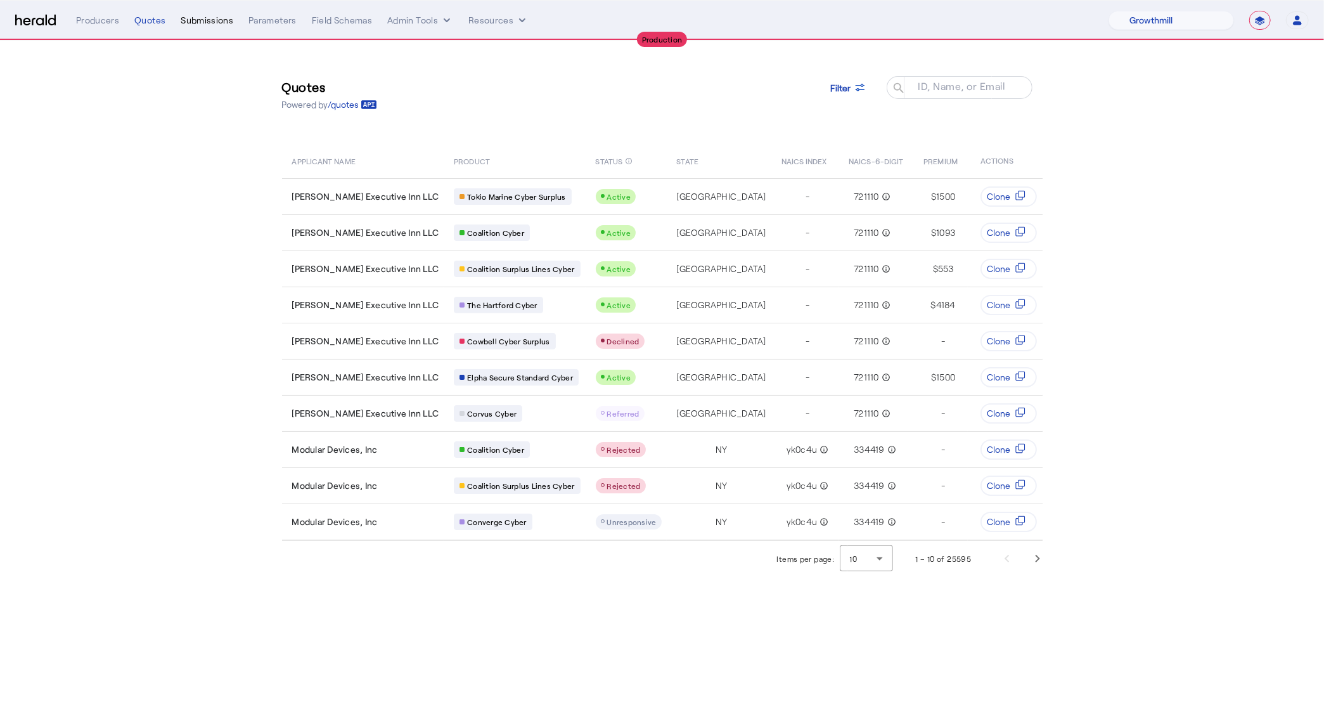
click at [215, 18] on div "Submissions" at bounding box center [207, 20] width 53 height 13
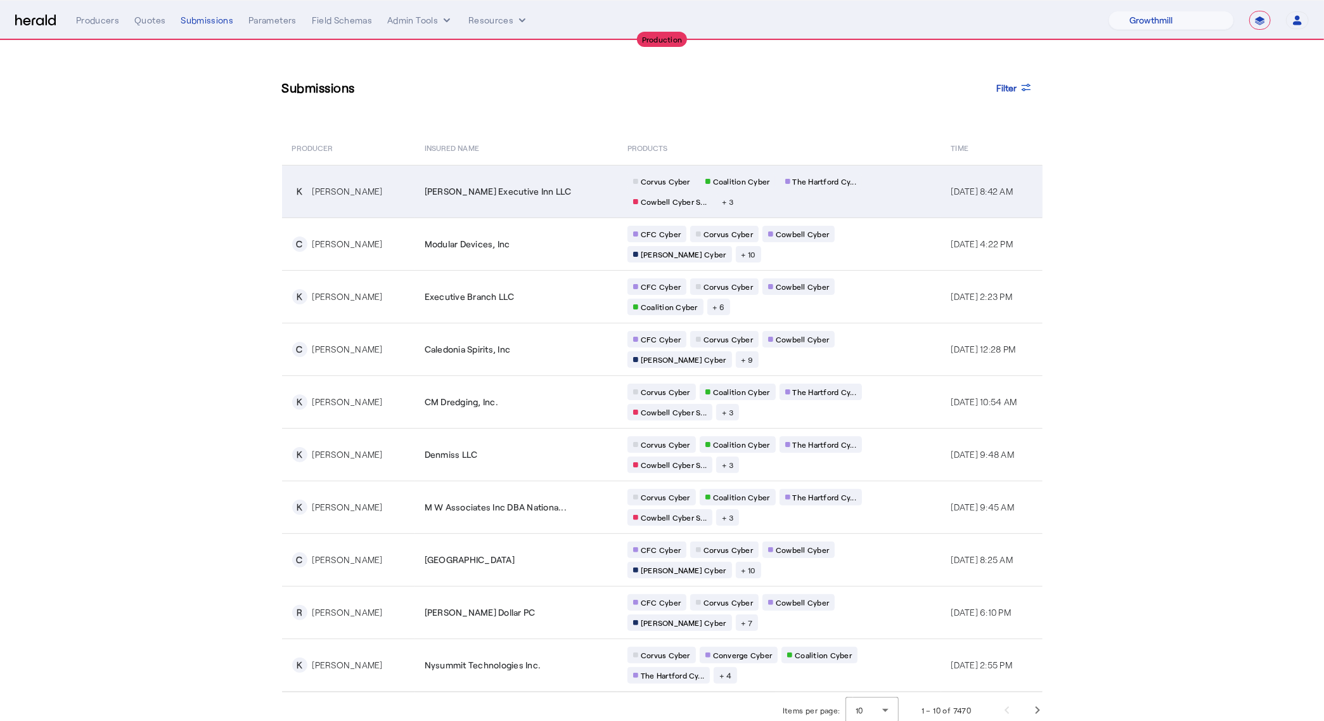
click at [437, 204] on td "[PERSON_NAME] Executive Inn LLC" at bounding box center [515, 191] width 203 height 53
